Goal: Navigation & Orientation: Understand site structure

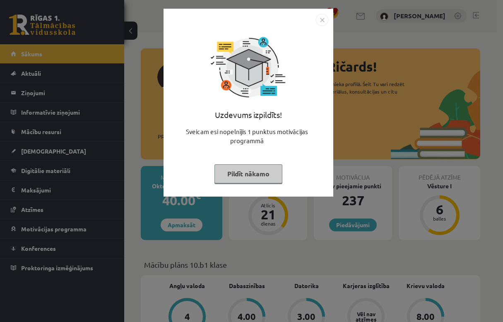
click at [231, 165] on button "Pildīt nākamo" at bounding box center [248, 173] width 68 height 19
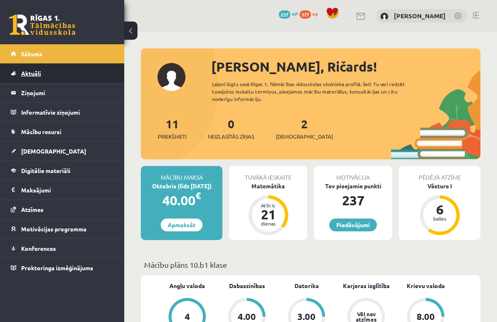
click at [22, 73] on span "Aktuāli" at bounding box center [31, 73] width 20 height 7
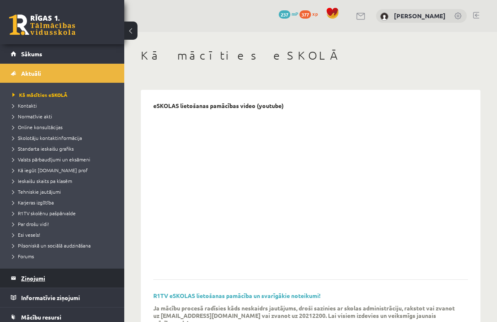
click at [48, 280] on legend "Ziņojumi 0" at bounding box center [67, 278] width 93 height 19
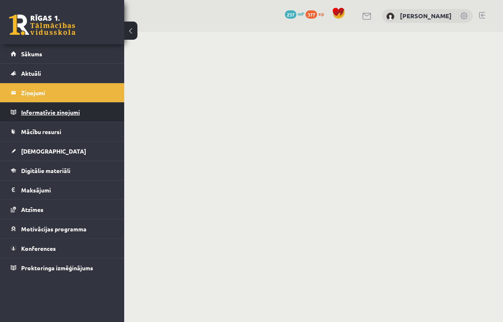
click at [71, 109] on legend "Informatīvie ziņojumi 0" at bounding box center [67, 112] width 93 height 19
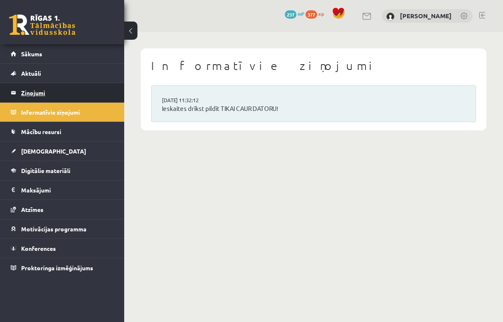
click at [55, 95] on legend "Ziņojumi 0" at bounding box center [67, 92] width 93 height 19
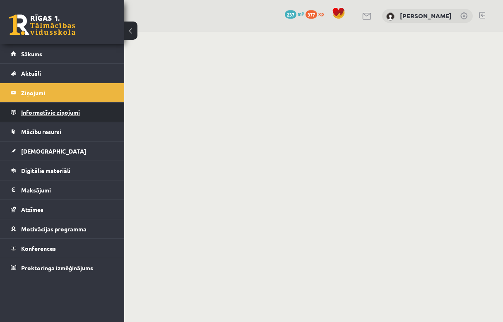
click at [47, 107] on legend "Informatīvie ziņojumi 0" at bounding box center [67, 112] width 93 height 19
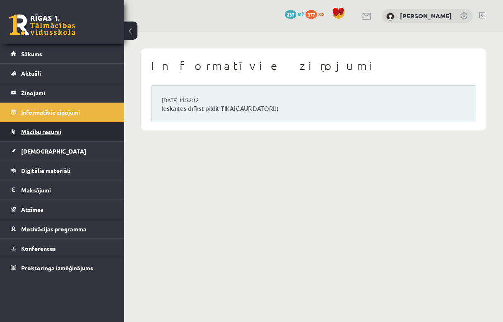
click at [44, 137] on link "Mācību resursi" at bounding box center [62, 131] width 103 height 19
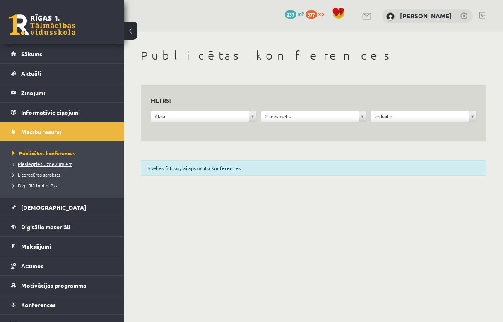
click at [47, 160] on link "Pieslēgties Uzdevumiem" at bounding box center [64, 163] width 104 height 7
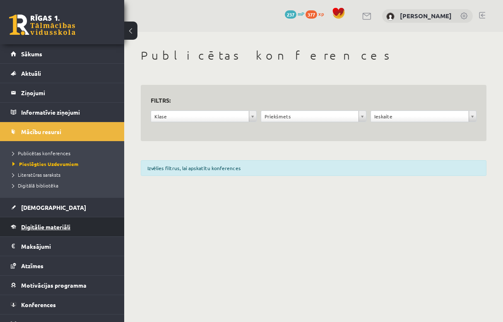
click at [32, 219] on link "Digitālie materiāli" at bounding box center [62, 226] width 103 height 19
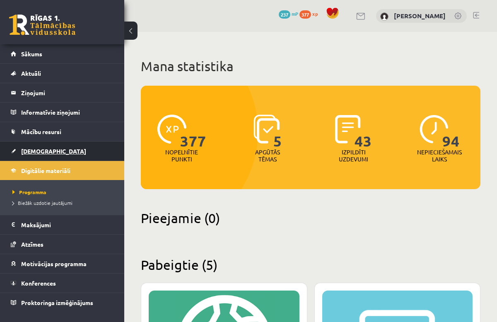
click at [53, 147] on link "[DEMOGRAPHIC_DATA]" at bounding box center [62, 151] width 103 height 19
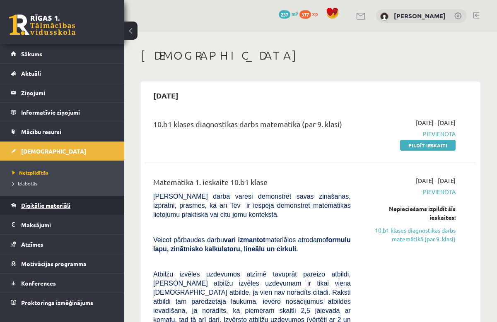
click at [40, 199] on link "Digitālie materiāli" at bounding box center [62, 205] width 103 height 19
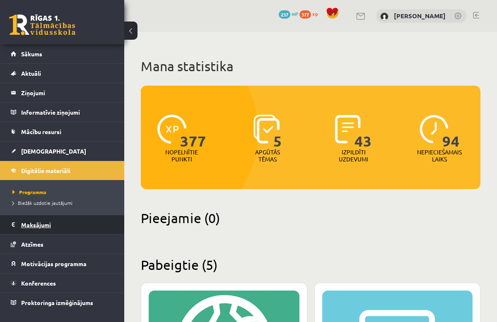
click at [35, 224] on legend "Maksājumi 0" at bounding box center [67, 224] width 93 height 19
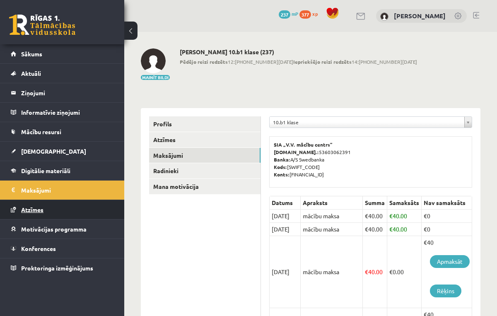
click at [39, 213] on link "Atzīmes" at bounding box center [62, 209] width 103 height 19
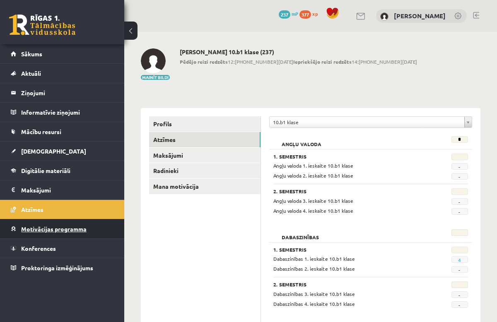
click at [40, 222] on link "Motivācijas programma" at bounding box center [62, 228] width 103 height 19
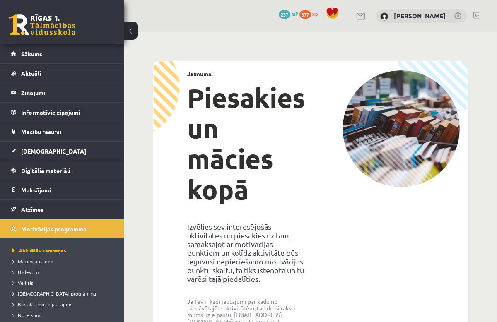
scroll to position [44, 0]
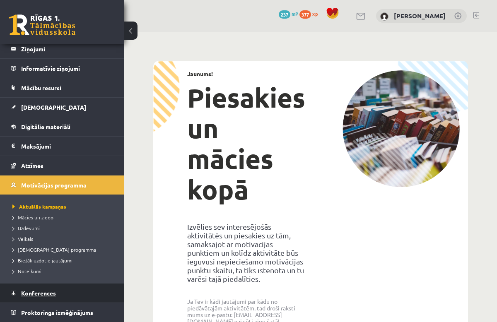
click at [76, 293] on link "Konferences" at bounding box center [62, 293] width 103 height 19
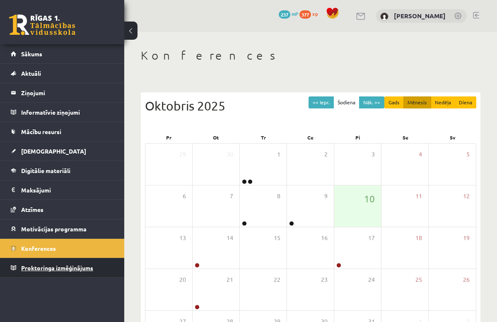
click at [65, 265] on span "Proktoringa izmēģinājums" at bounding box center [57, 267] width 72 height 7
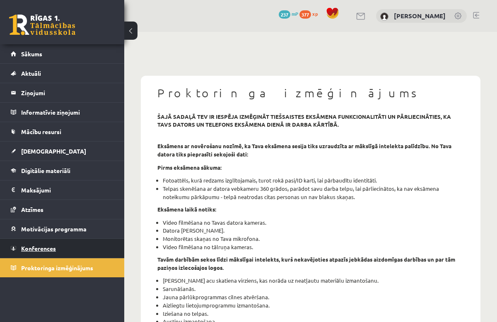
click at [63, 250] on link "Konferences" at bounding box center [62, 248] width 103 height 19
